Goal: Find specific page/section: Find specific page/section

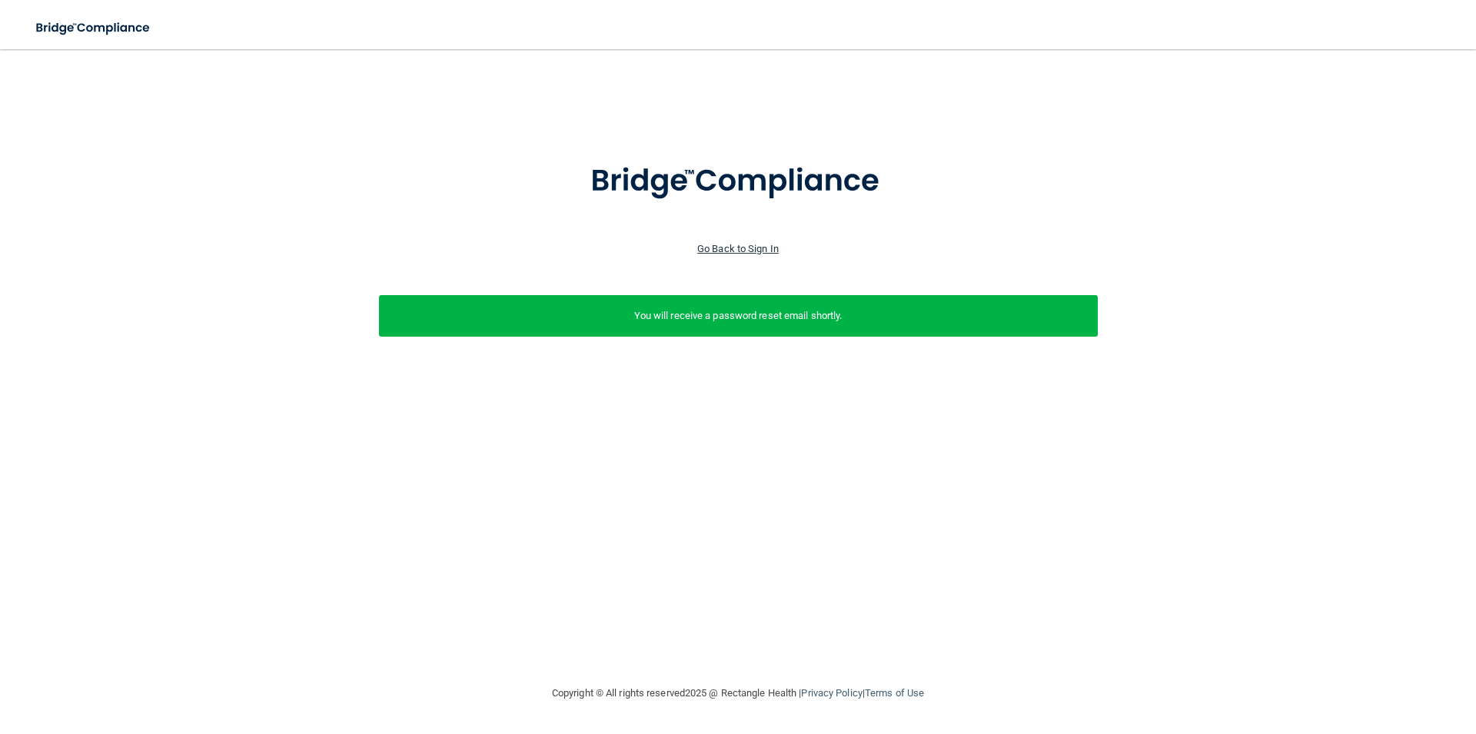
click at [729, 251] on link "Go Back to Sign In" at bounding box center [737, 249] width 81 height 12
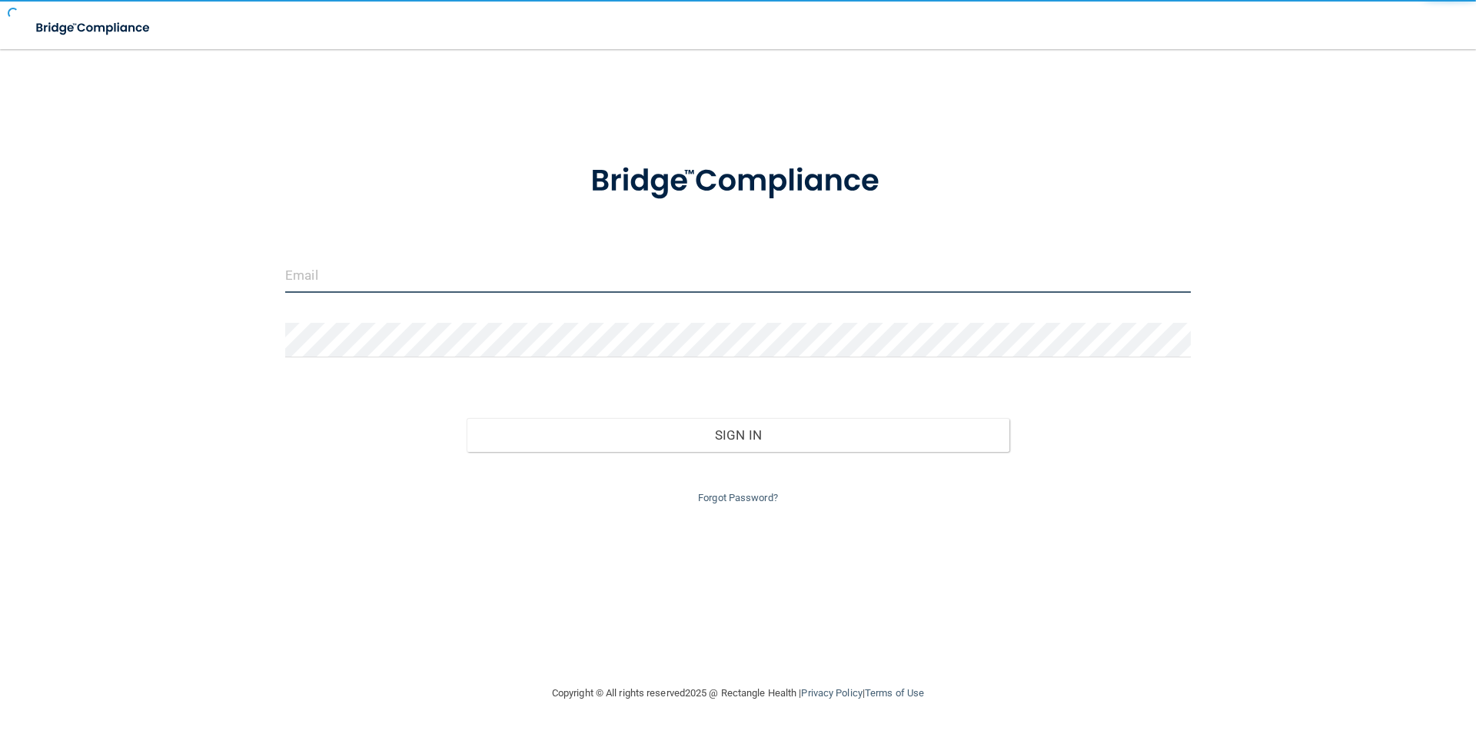
type input "[EMAIL_ADDRESS][DOMAIN_NAME]"
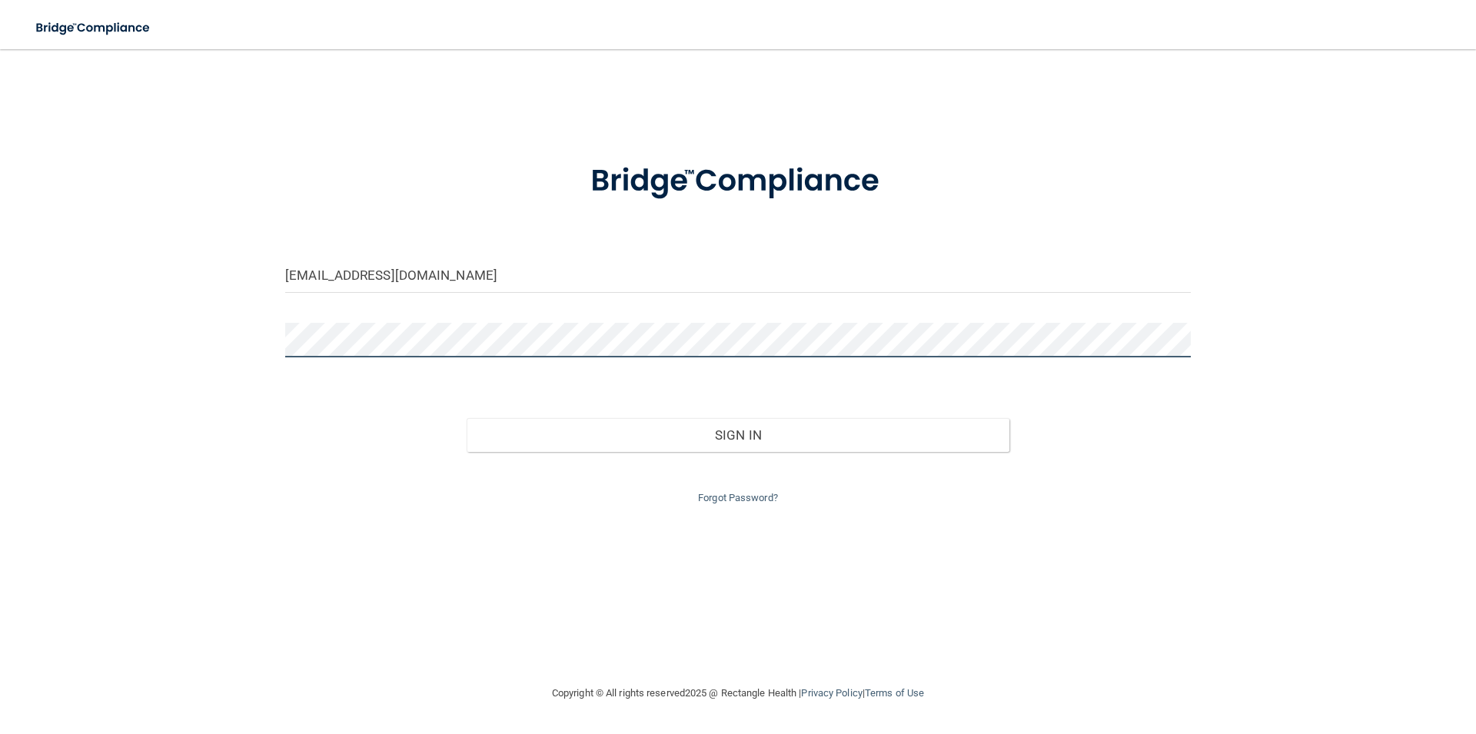
click at [204, 337] on div "[EMAIL_ADDRESS][DOMAIN_NAME] Invalid email/password. You don't have permission …" at bounding box center [738, 367] width 1414 height 604
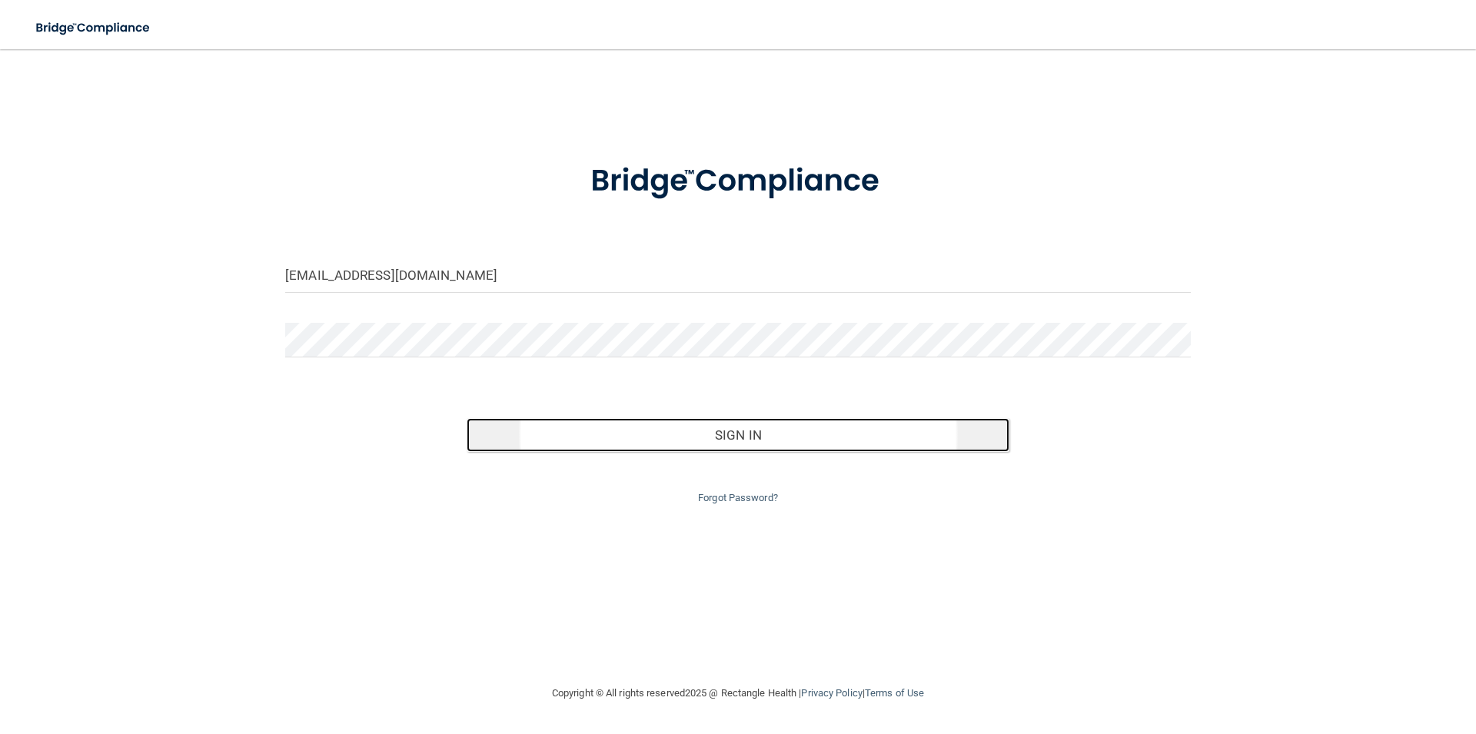
click at [764, 425] on button "Sign In" at bounding box center [738, 435] width 543 height 34
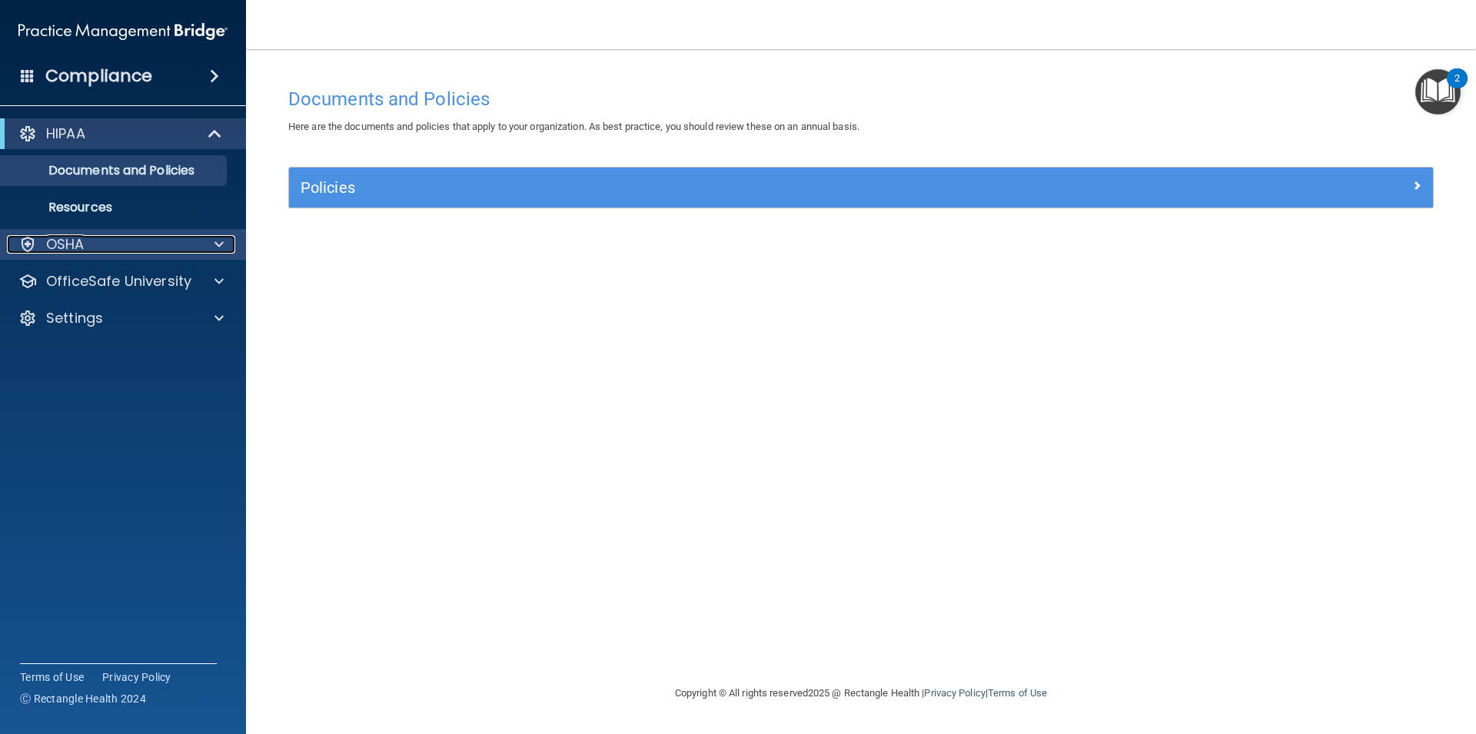
click at [61, 251] on p "OSHA" at bounding box center [65, 244] width 38 height 18
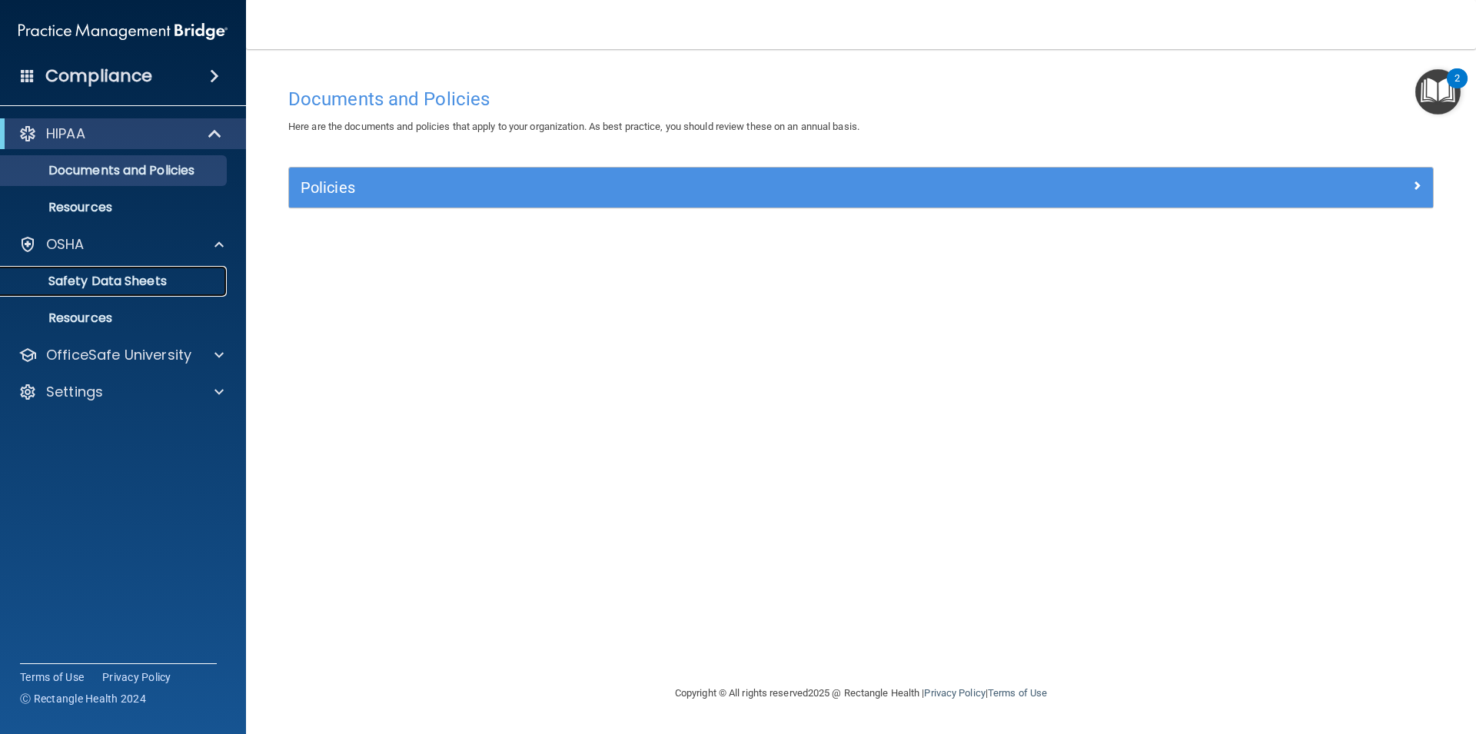
click at [74, 278] on p "Safety Data Sheets" at bounding box center [115, 281] width 210 height 15
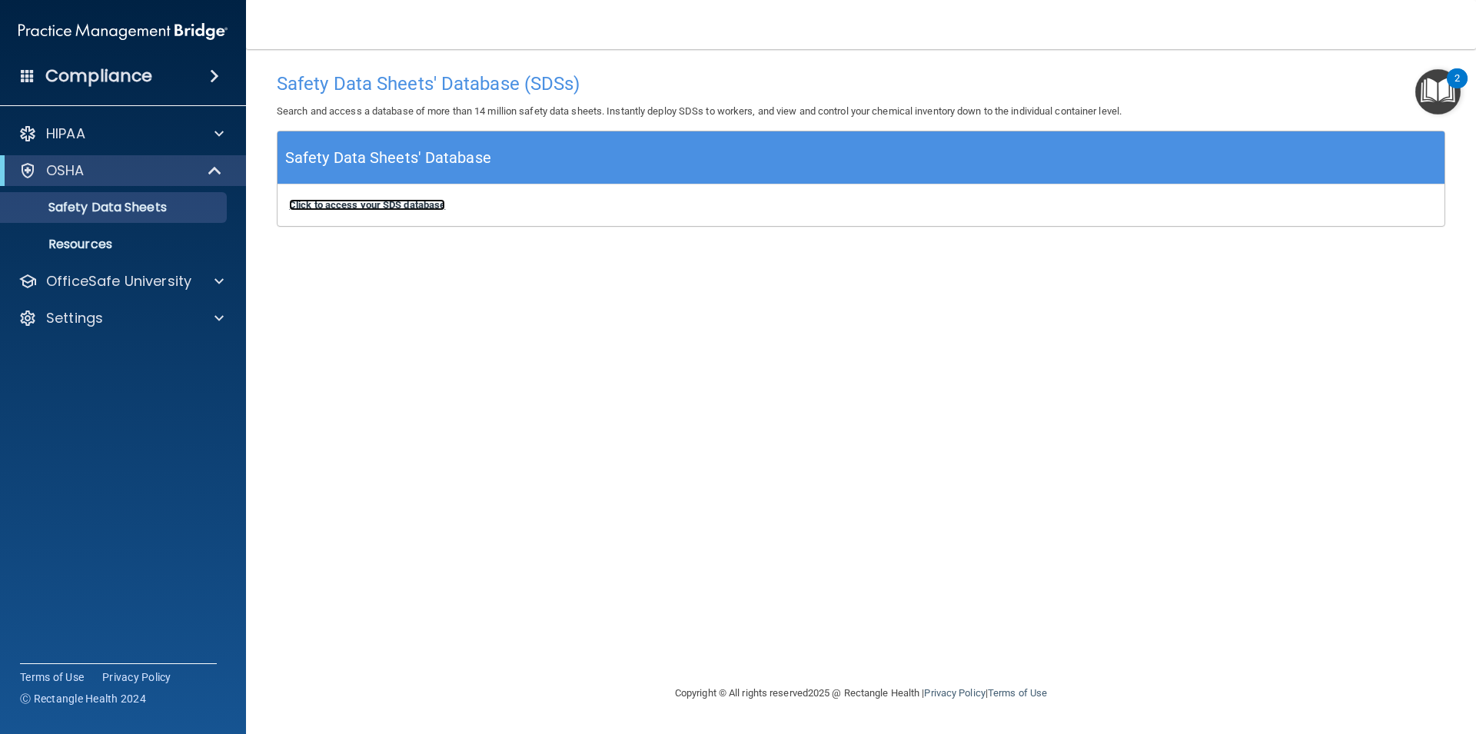
click at [352, 201] on b "Click to access your SDS database" at bounding box center [367, 205] width 156 height 12
